Goal: Check status: Check status

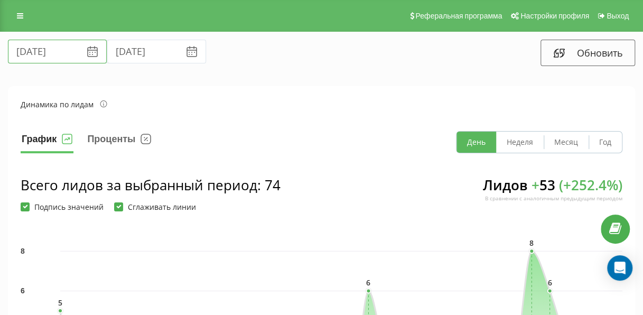
click at [54, 50] on input "[DATE]" at bounding box center [57, 52] width 99 height 24
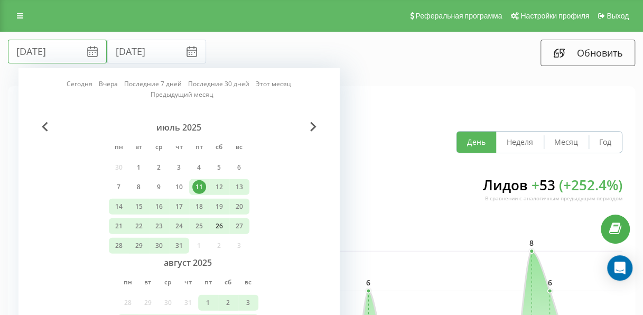
scroll to position [115, 0]
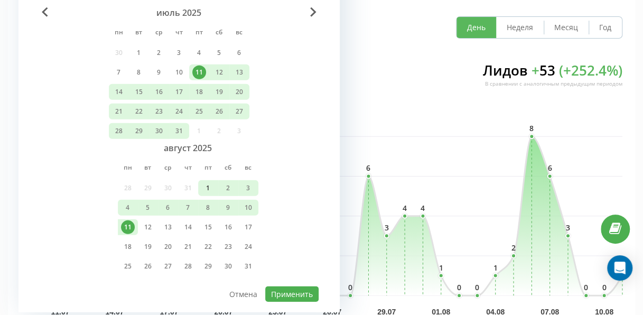
click at [210, 186] on div "1" at bounding box center [208, 188] width 14 height 14
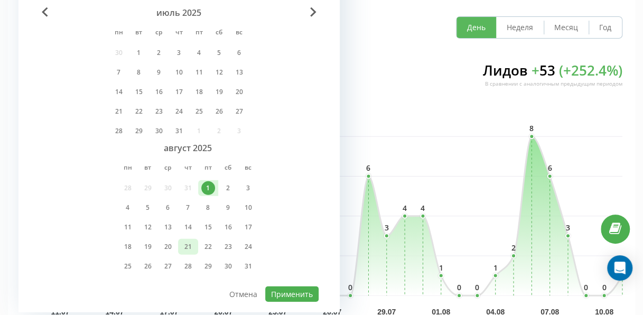
click at [188, 245] on div "21" at bounding box center [188, 247] width 14 height 14
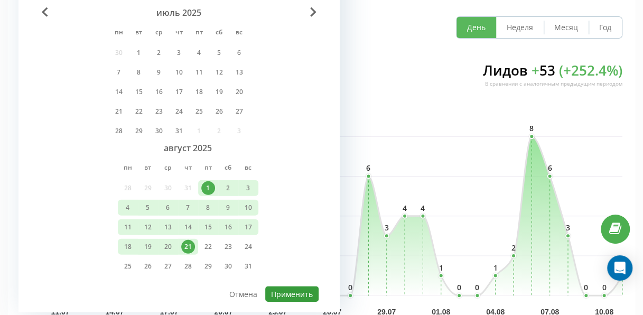
click at [304, 288] on button "Применить" at bounding box center [291, 293] width 53 height 15
type input "[DATE]"
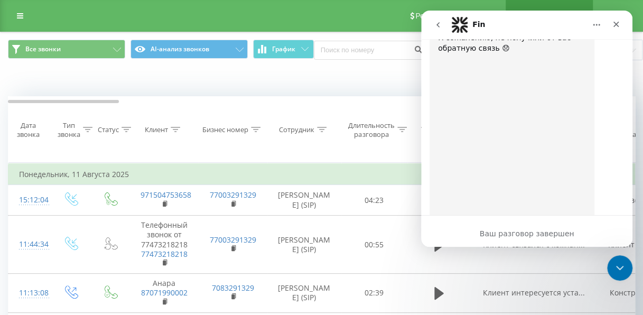
scroll to position [1440, 0]
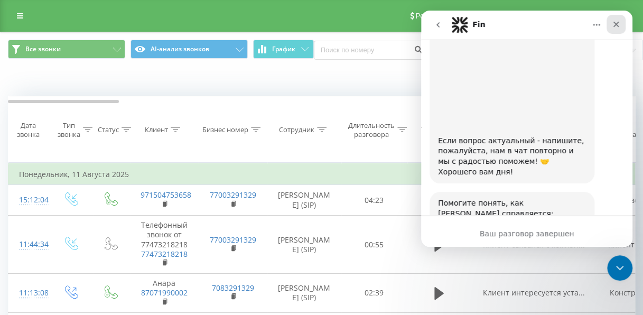
click at [617, 21] on icon "Закрыть" at bounding box center [616, 24] width 8 height 8
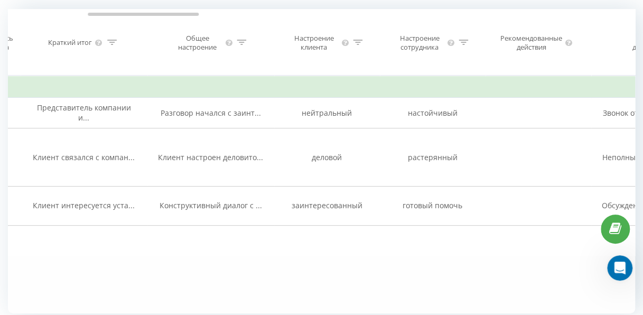
scroll to position [89, 0]
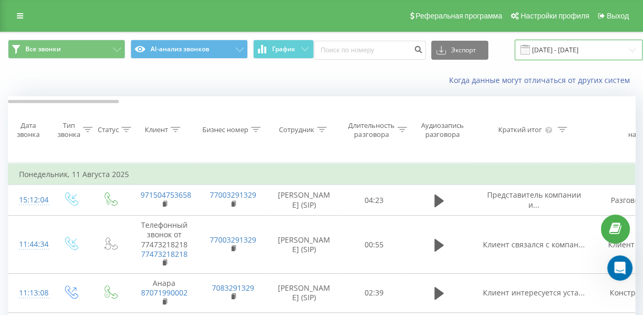
click at [546, 48] on input "11.08.2025 - 11.08.2025" at bounding box center [579, 50] width 128 height 21
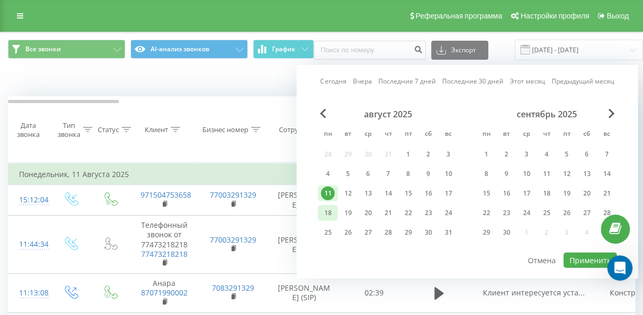
click at [322, 209] on div "18" at bounding box center [328, 213] width 14 height 14
click at [389, 209] on div "21" at bounding box center [388, 213] width 14 height 14
click at [580, 257] on button "Применить" at bounding box center [589, 260] width 53 height 15
type input "18.08.2025 - 21.08.2025"
